Goal: Task Accomplishment & Management: Complete application form

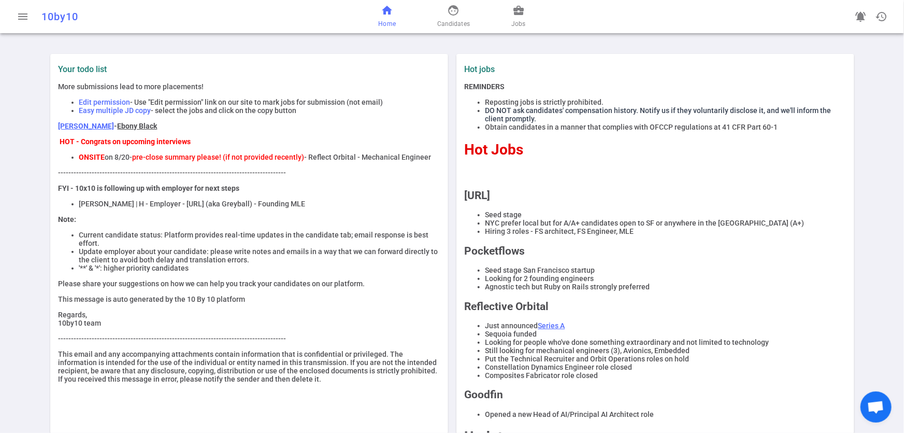
scroll to position [62, 0]
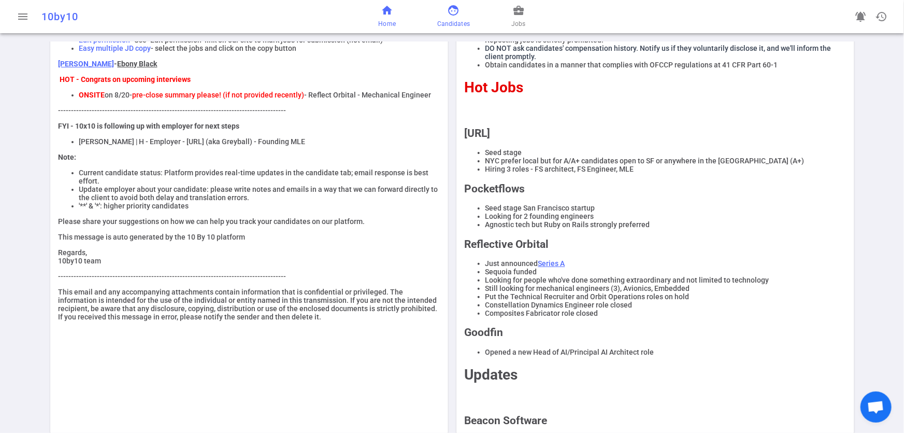
click at [450, 13] on span "face" at bounding box center [454, 10] width 12 height 12
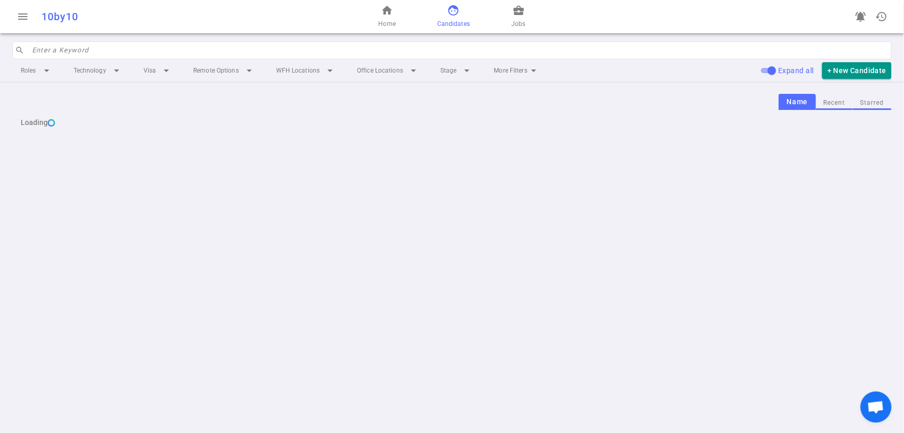
scroll to position [0, 0]
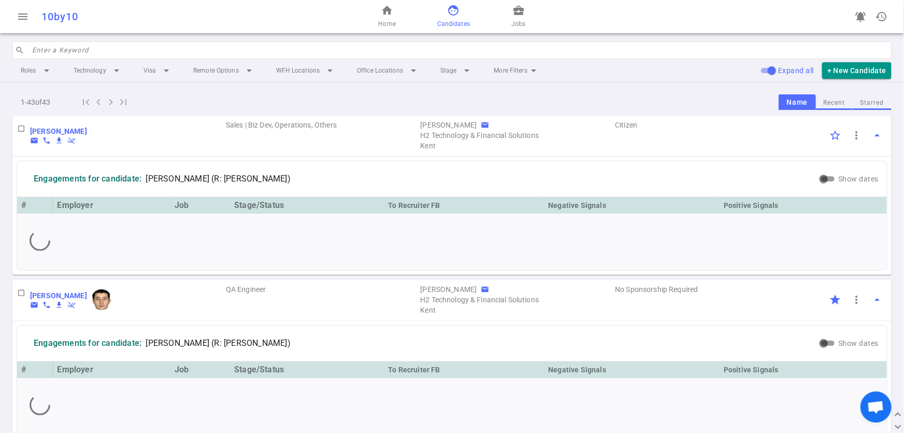
click at [83, 50] on input "search" at bounding box center [458, 50] width 853 height 17
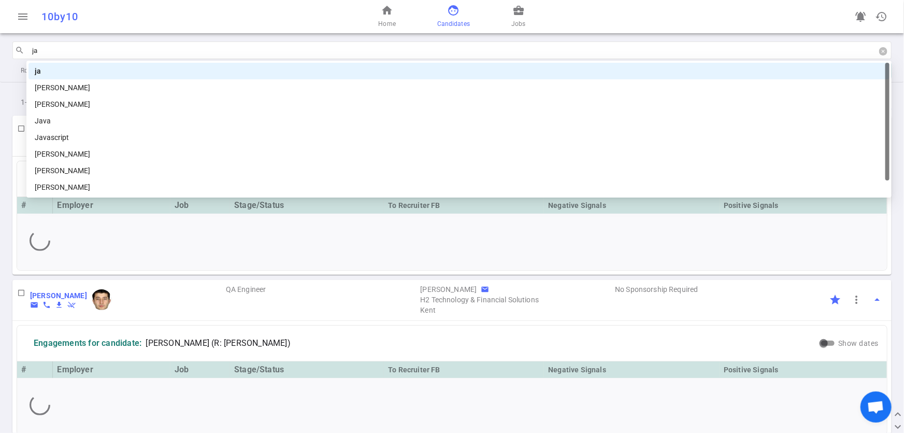
type input "jan"
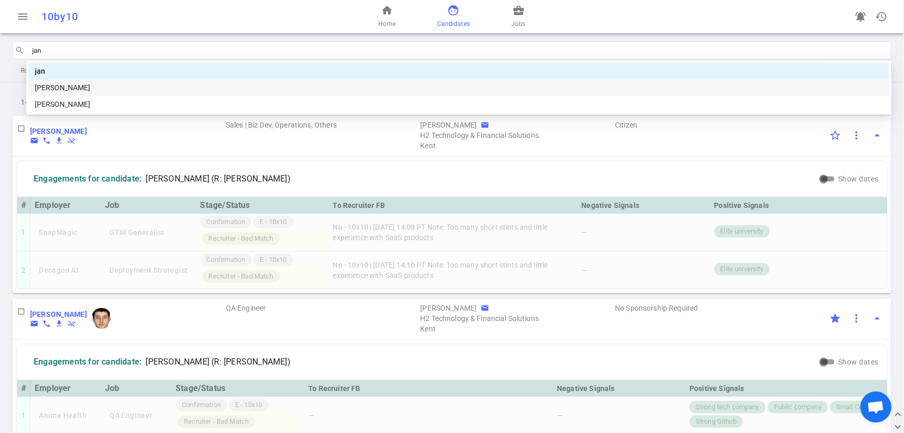
click at [520, 81] on div "[PERSON_NAME]" at bounding box center [459, 87] width 861 height 17
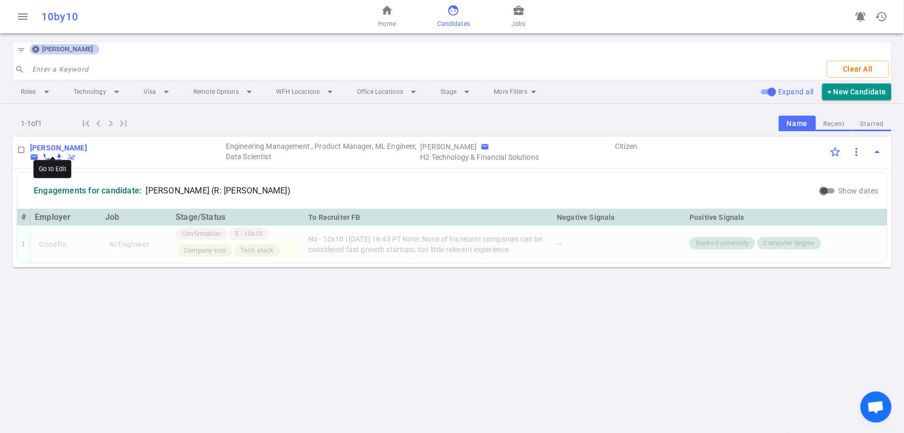
click at [52, 145] on b "[PERSON_NAME]" at bounding box center [58, 148] width 57 height 8
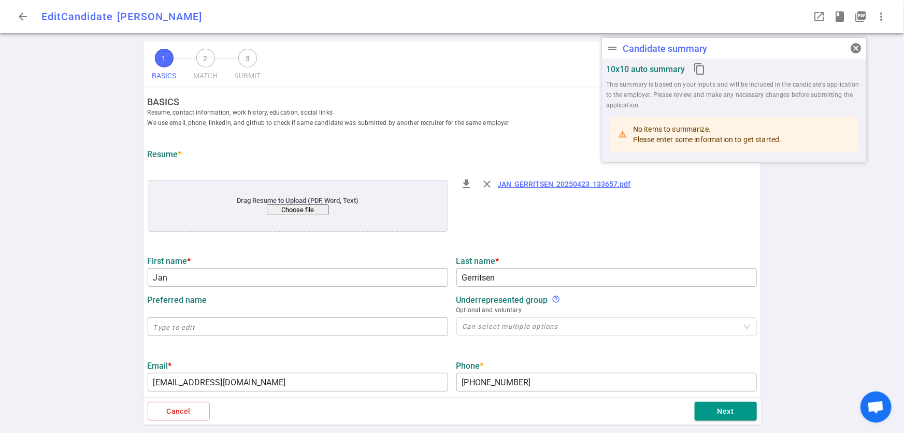
type input "Jan"
type input "Gerritsen"
type input "jan.gerritsen@gmail.com"
type input "+1 510-364-7170"
type input "https://www.linkedin.com/in/jan-gerritsen-65967b"
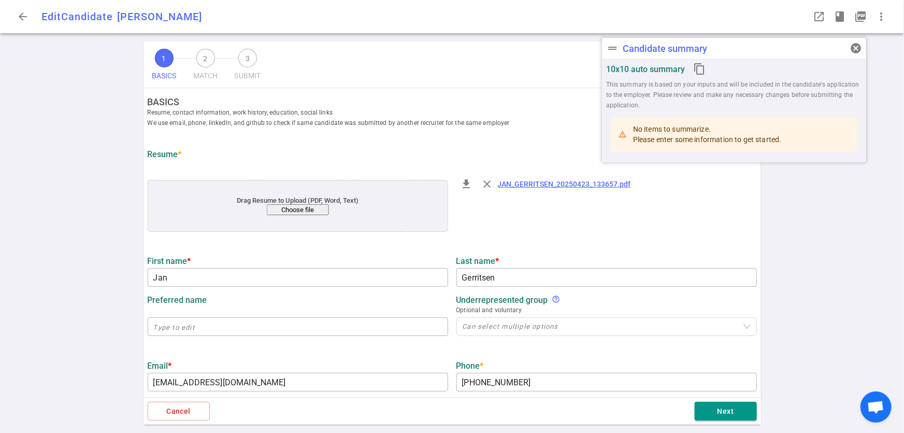
type input "Yactraq Online Inc."
type input "29.5"
type input "20"
type input "Radboud University"
type input "Computer Science"
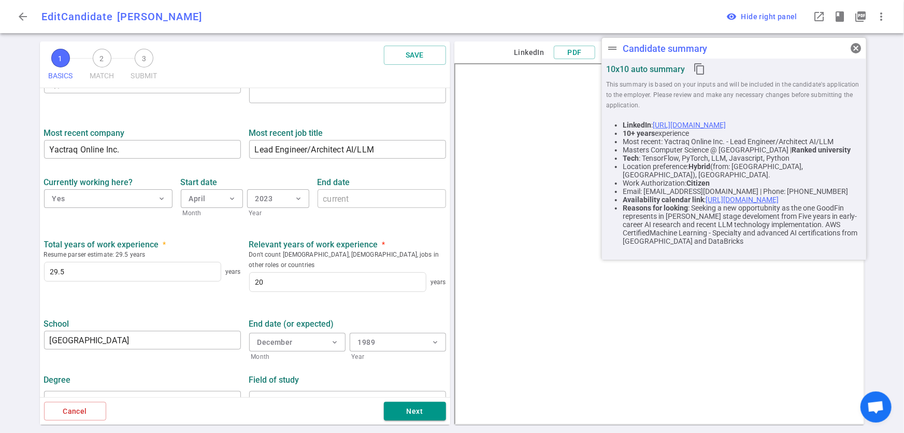
scroll to position [420, 0]
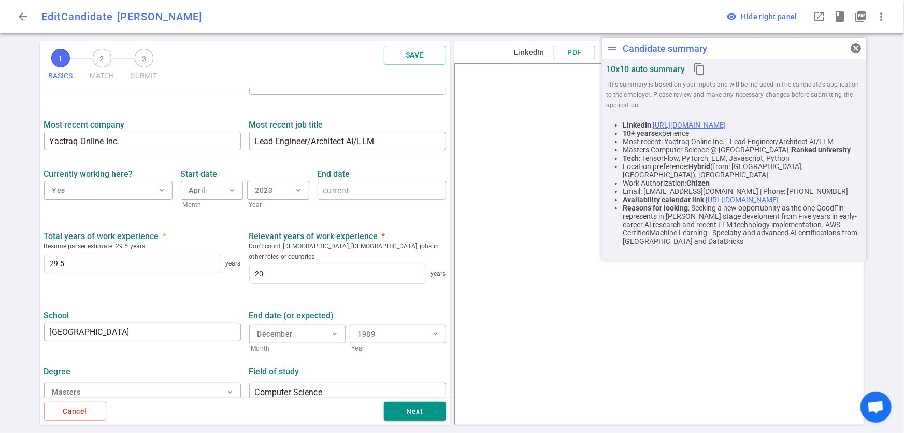
click at [410, 424] on div "Cancel Next" at bounding box center [245, 411] width 410 height 28
click at [410, 414] on button "Next" at bounding box center [415, 411] width 62 height 19
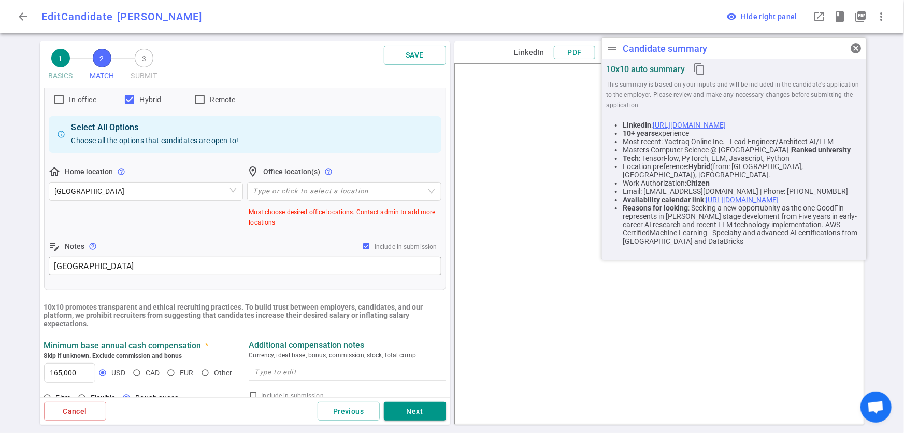
scroll to position [251, 0]
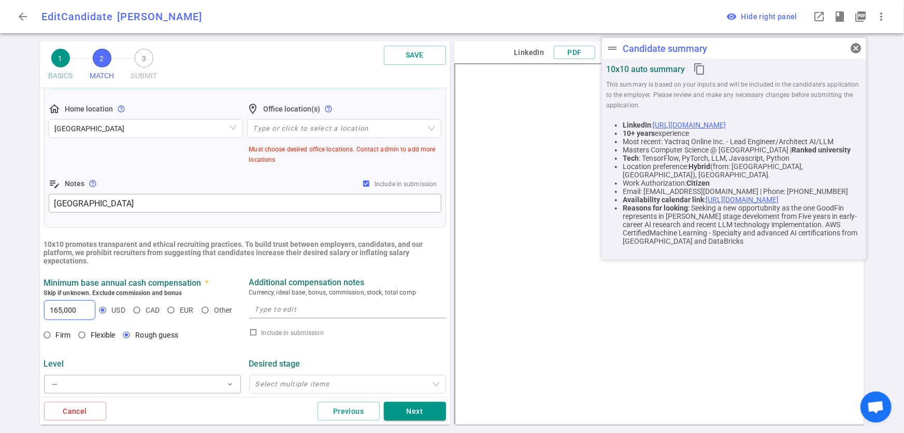
click at [57, 311] on input "165,000" at bounding box center [70, 310] width 51 height 19
click at [61, 312] on input "185,000" at bounding box center [70, 310] width 51 height 19
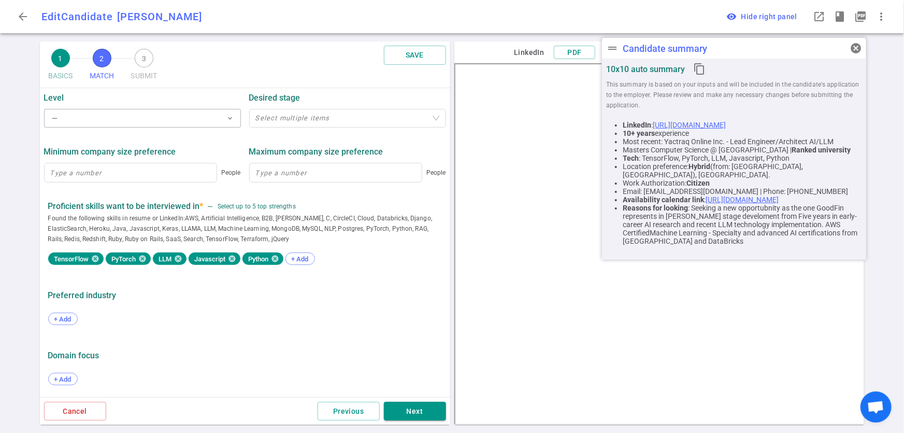
scroll to position [518, 0]
type input "185,000"
click at [422, 414] on button "Next" at bounding box center [415, 411] width 62 height 19
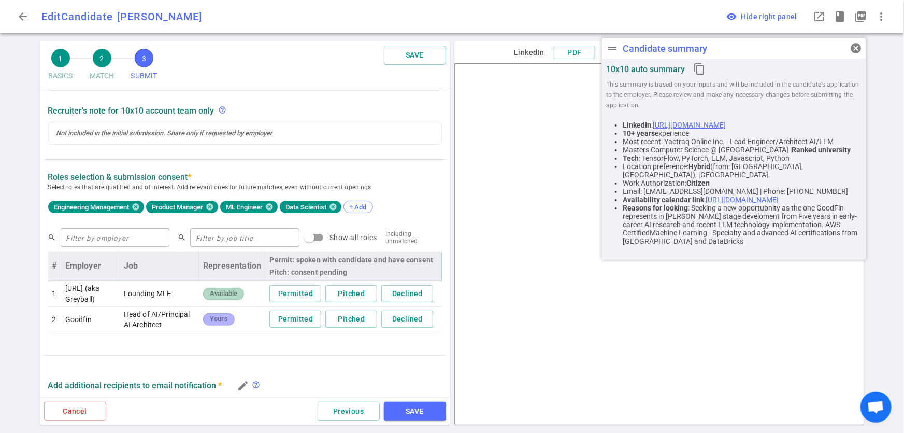
scroll to position [314, 0]
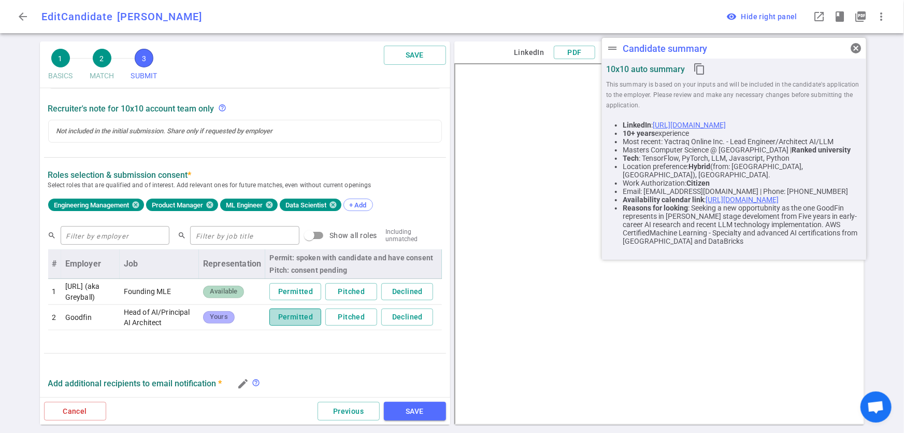
click at [284, 319] on button "Permitted" at bounding box center [295, 316] width 52 height 17
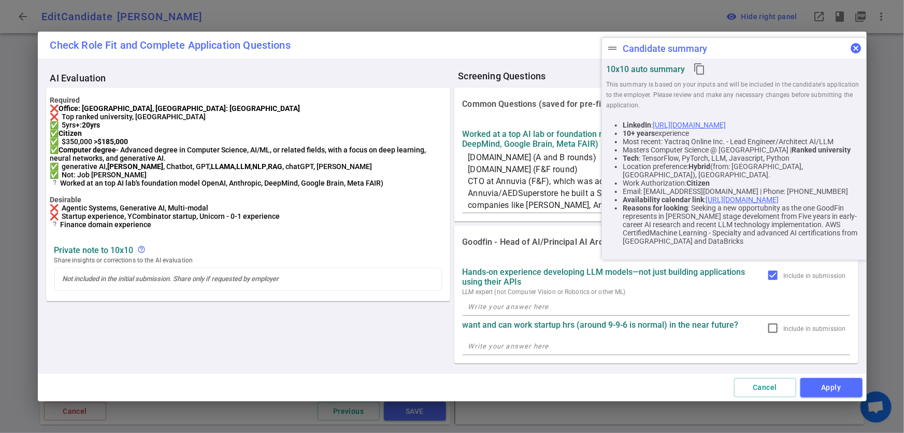
click at [858, 49] on span "cancel" at bounding box center [856, 48] width 12 height 12
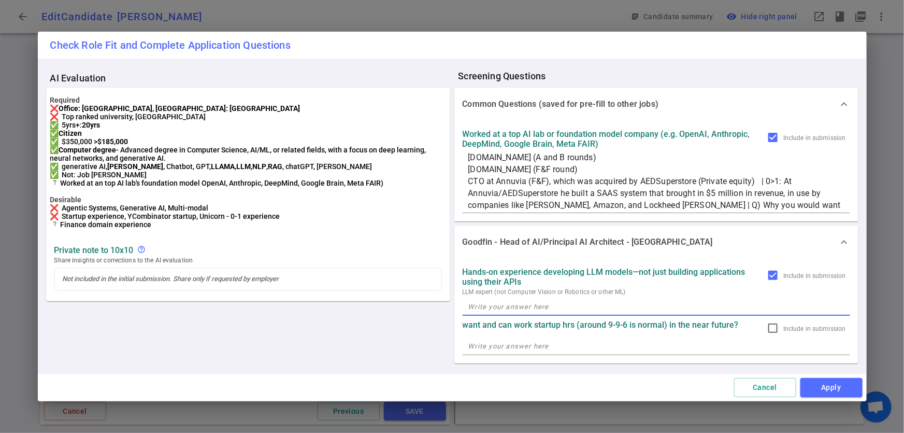
click at [605, 306] on textarea at bounding box center [656, 307] width 376 height 12
paste textarea "Jan developed an agentic system using LamaIndex (after LangChain did not want t…"
type textarea "Jan developed an agentic system using LamaIndex (after LangChain did not want t…"
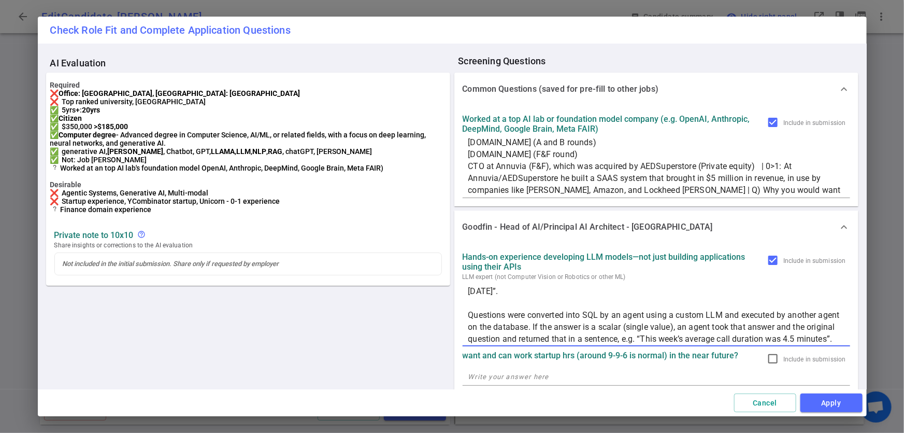
scroll to position [15, 0]
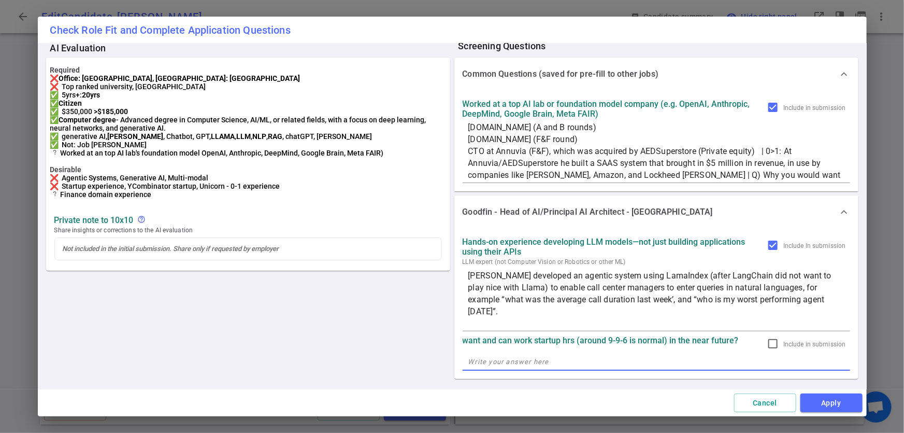
click at [684, 362] on div "want and can work startup hrs (around 9-9-6 is normal) in the near future? Incl…" at bounding box center [657, 352] width 388 height 35
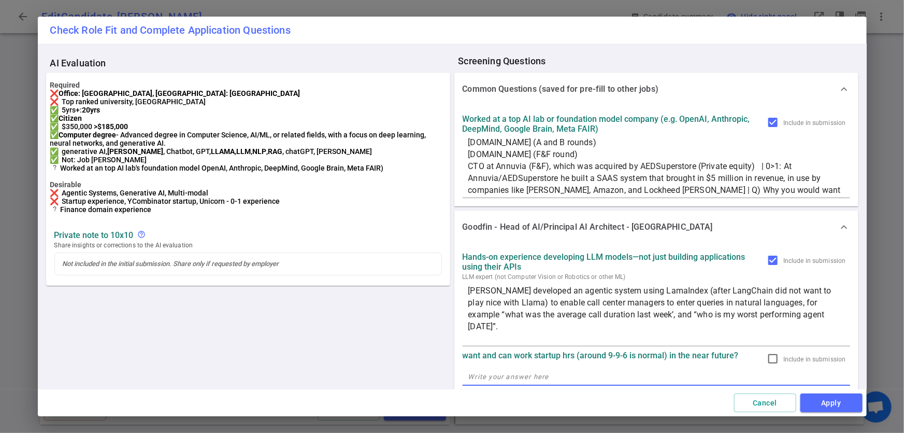
click at [538, 291] on textarea "Jan developed an agentic system using LamaIndex (after LangChain did not want t…" at bounding box center [656, 314] width 376 height 60
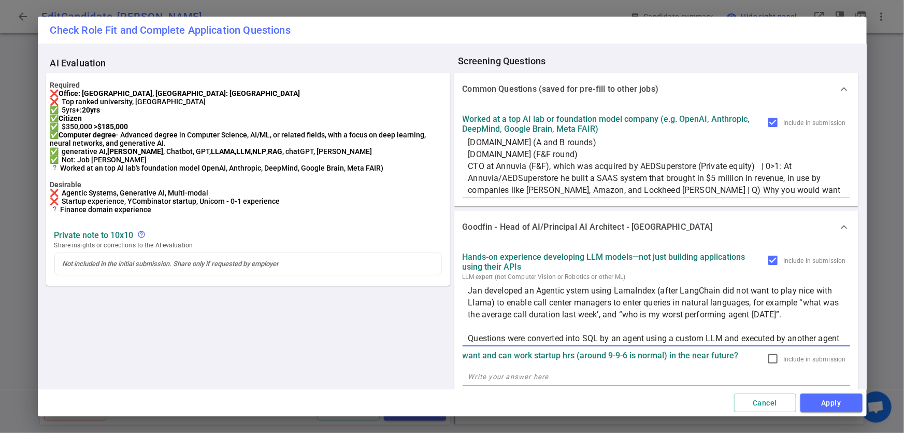
type textarea "Jan developed an Agentic System using LamaIndex (after LangChain did not want t…"
drag, startPoint x: 661, startPoint y: 356, endPoint x: 574, endPoint y: 356, distance: 87.1
click at [574, 356] on strong "want and can work startup hrs (around 9-9-6 is normal) in the near future?" at bounding box center [613, 355] width 301 height 10
copy strong "around 9-9-6 is normal)"
click at [576, 376] on textarea at bounding box center [656, 377] width 376 height 12
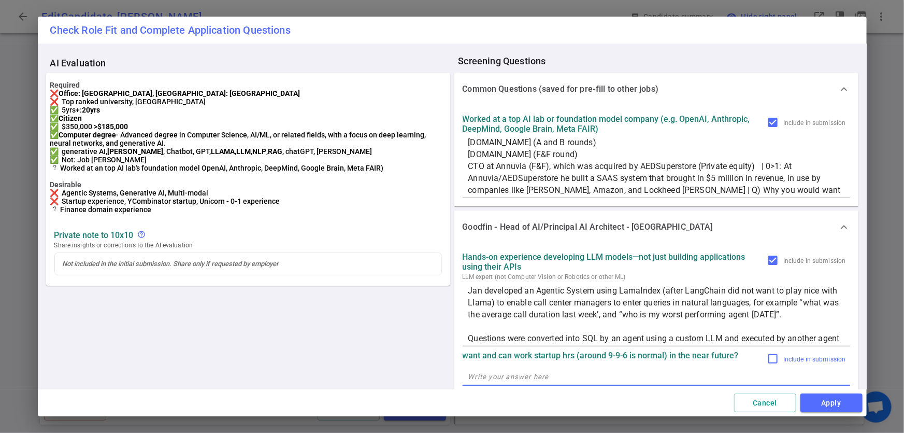
click at [769, 360] on input "Include in submission" at bounding box center [773, 358] width 12 height 12
checkbox input "true"
click at [616, 375] on textarea at bounding box center [656, 377] width 376 height 12
type textarea "Willing to work 60-70 hrs a week in a flex schedule"
click at [672, 378] on textarea "Willing to work 60-70 hrs a week in a flex schedule" at bounding box center [656, 377] width 376 height 12
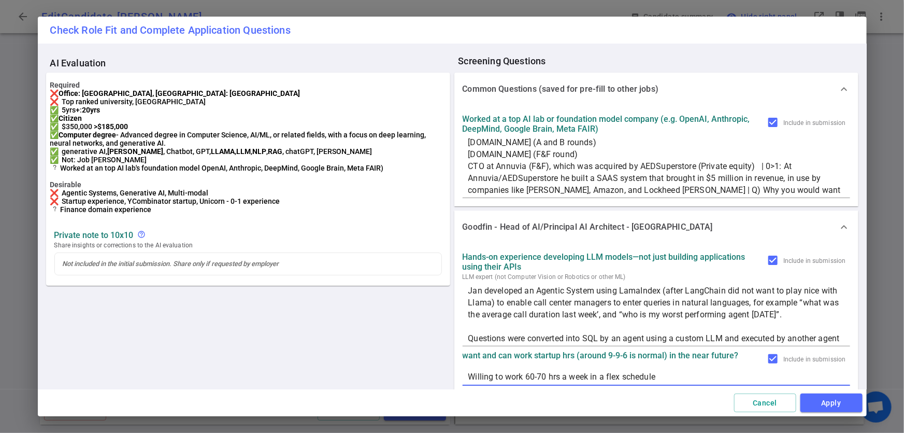
drag, startPoint x: 674, startPoint y: 379, endPoint x: 459, endPoint y: 377, distance: 215.1
click at [463, 377] on div "Willing to work 60-70 hrs a week in a flex schedule x" at bounding box center [657, 376] width 388 height 19
click at [680, 371] on textarea "Willing to work 60-70 hrs a week in a flex schedule" at bounding box center [656, 377] width 376 height 12
drag, startPoint x: 575, startPoint y: 357, endPoint x: 661, endPoint y: 350, distance: 85.8
copy strong "around 9-9-6 is normal"
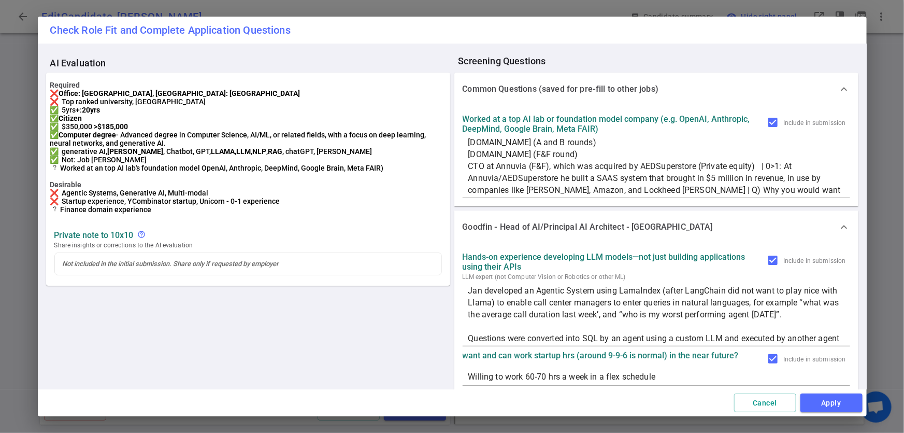
click at [665, 378] on textarea "Willing to work 60-70 hrs a week in a flex schedule" at bounding box center [656, 377] width 376 height 12
click at [468, 372] on textarea "Willing to work 60-70 hrs a week in a flex schedule (6am to 6pm)" at bounding box center [656, 377] width 376 height 12
type textarea "Jan is willing to work 60-70 hrs a week in a flex schedule (6am to 6pm)"
click at [838, 409] on button "Apply" at bounding box center [832, 402] width 62 height 19
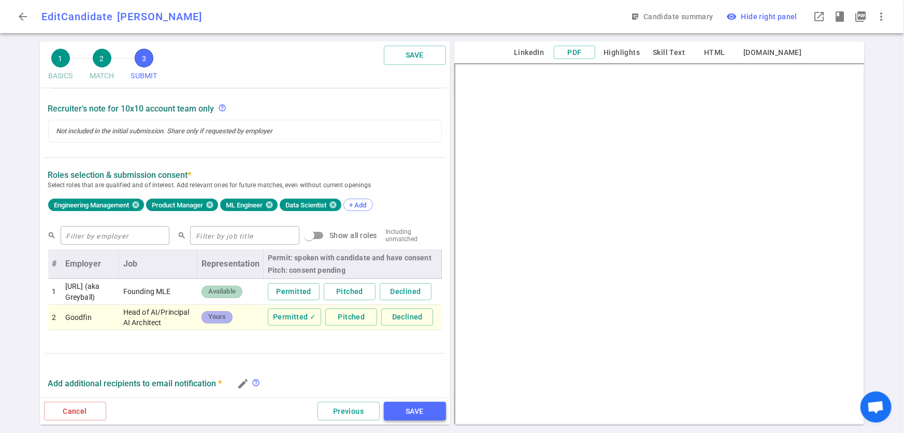
click at [414, 416] on button "SAVE" at bounding box center [415, 411] width 62 height 19
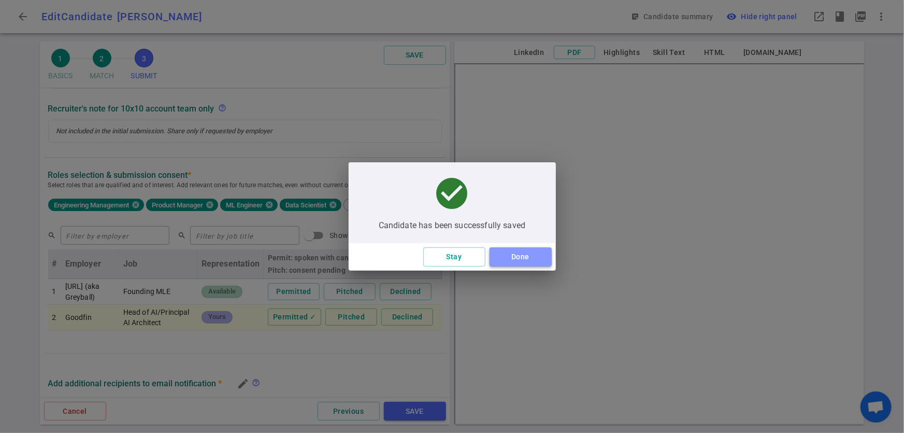
click at [529, 255] on button "Done" at bounding box center [521, 256] width 62 height 19
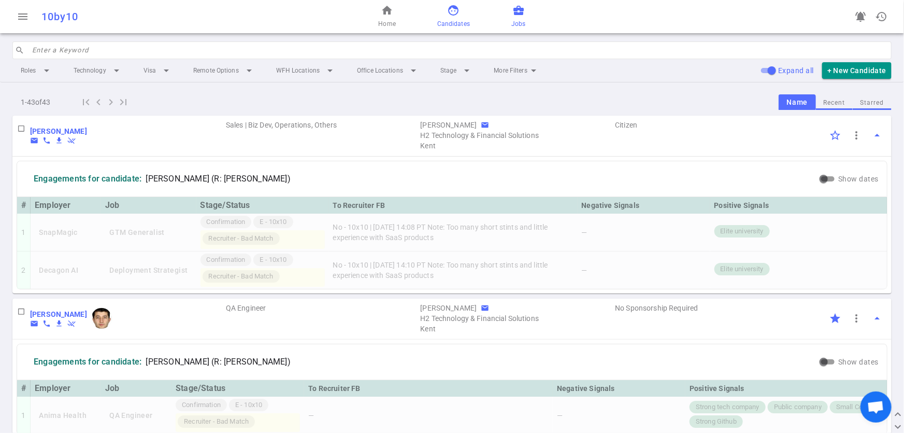
click at [523, 21] on span "Jobs" at bounding box center [518, 24] width 14 height 10
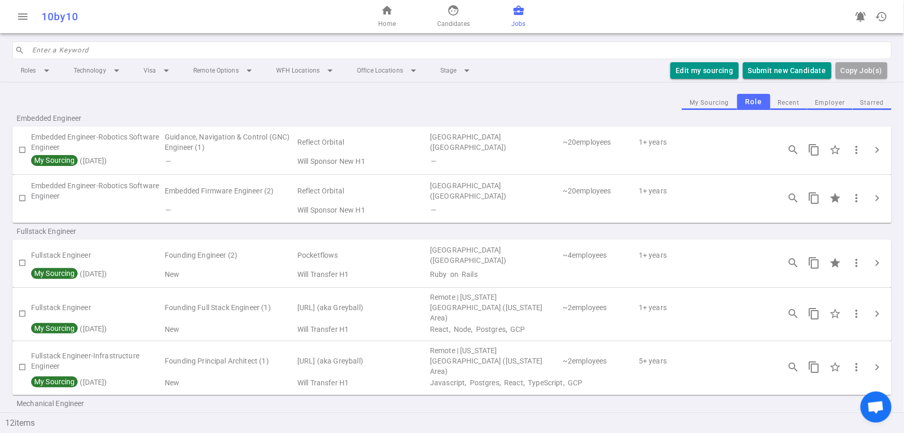
click at [822, 100] on button "Employer" at bounding box center [830, 103] width 46 height 14
